Goal: Book appointment/travel/reservation

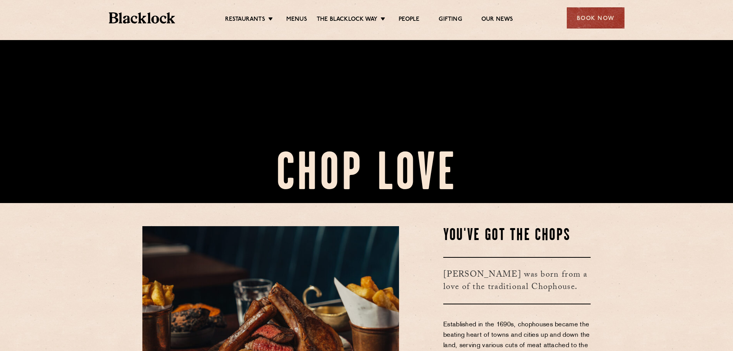
scroll to position [39, 0]
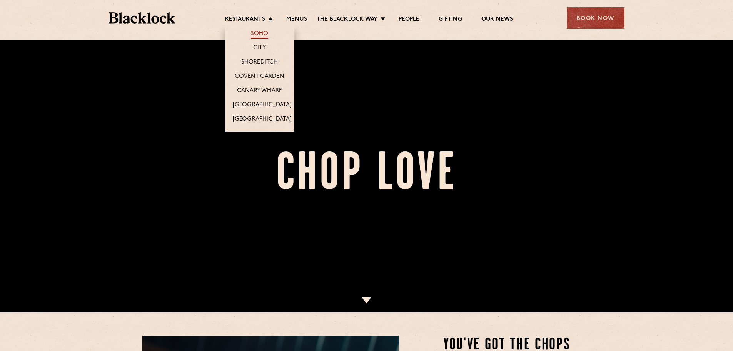
click at [251, 32] on link "Soho" at bounding box center [260, 34] width 18 height 8
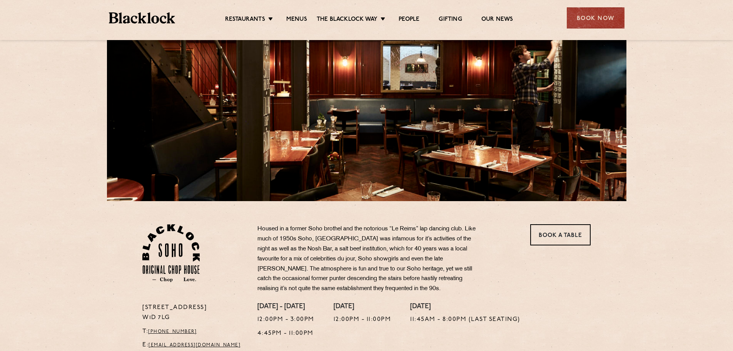
scroll to position [77, 0]
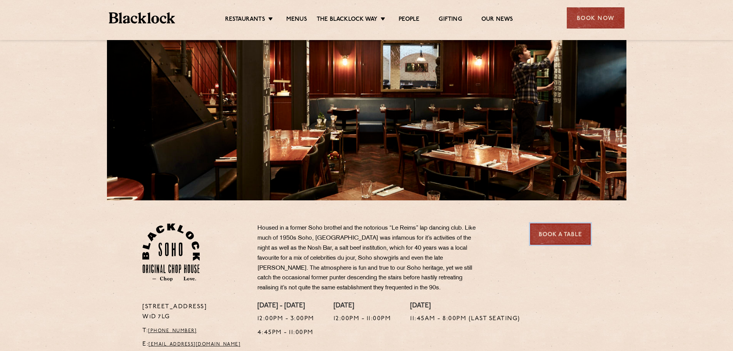
click at [562, 242] on link "Book a Table" at bounding box center [561, 233] width 60 height 21
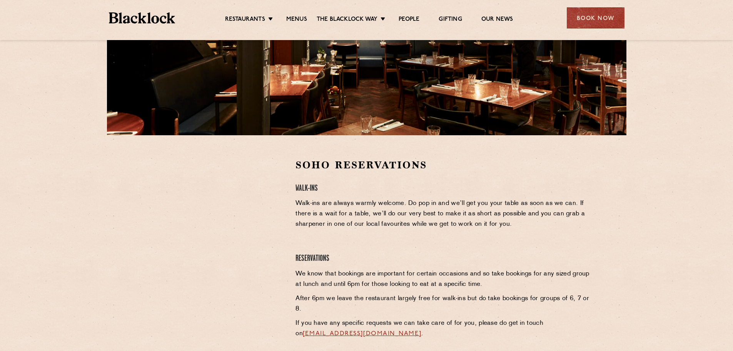
scroll to position [193, 0]
